Goal: Learn about a topic: Understand process/instructions

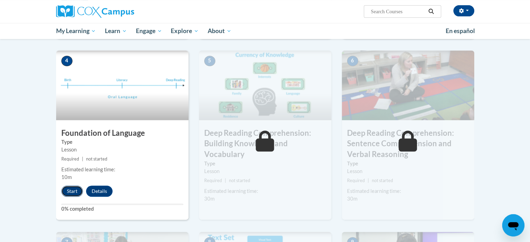
click at [75, 189] on button "Start" at bounding box center [72, 191] width 22 height 11
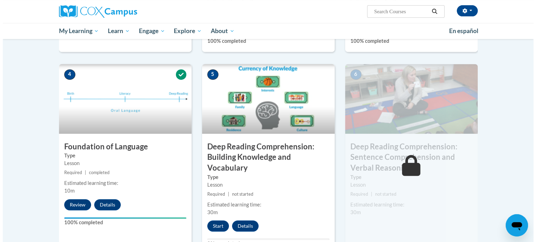
scroll to position [326, 0]
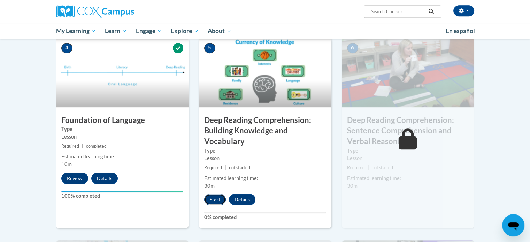
click at [215, 196] on button "Start" at bounding box center [215, 199] width 22 height 11
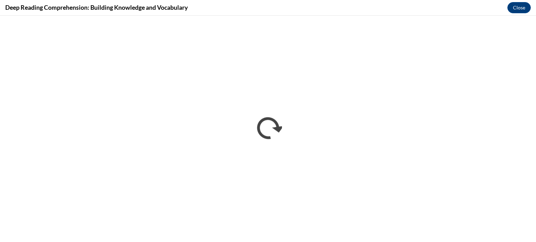
scroll to position [0, 0]
